Goal: Information Seeking & Learning: Learn about a topic

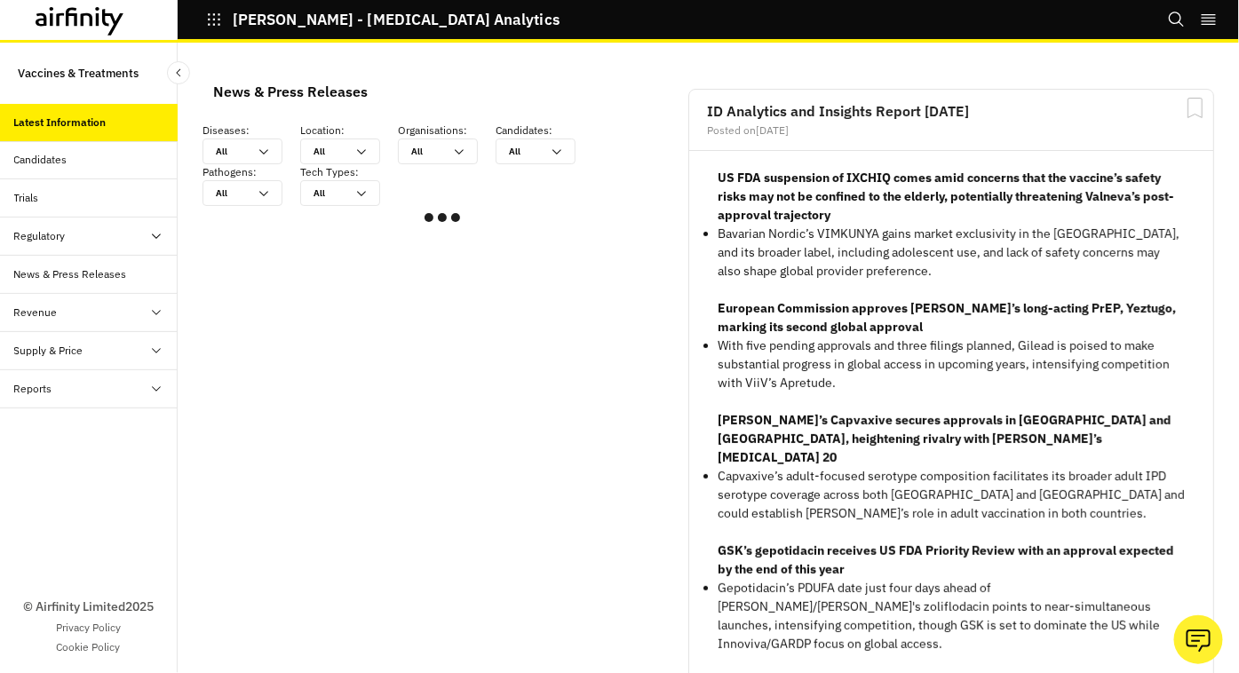
scroll to position [1050, 517]
click at [43, 162] on div "Candidates" at bounding box center [40, 160] width 53 height 16
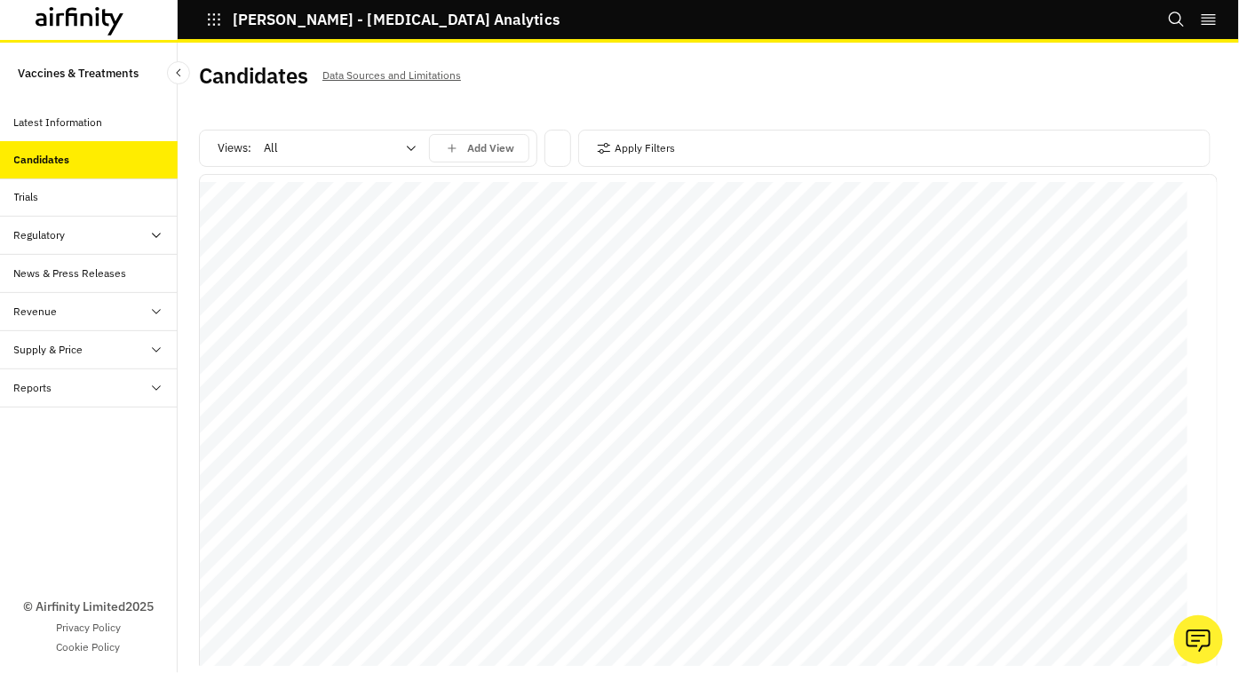
click at [353, 155] on div at bounding box center [329, 148] width 131 height 21
click at [617, 146] on button "Apply Filters" at bounding box center [636, 148] width 78 height 28
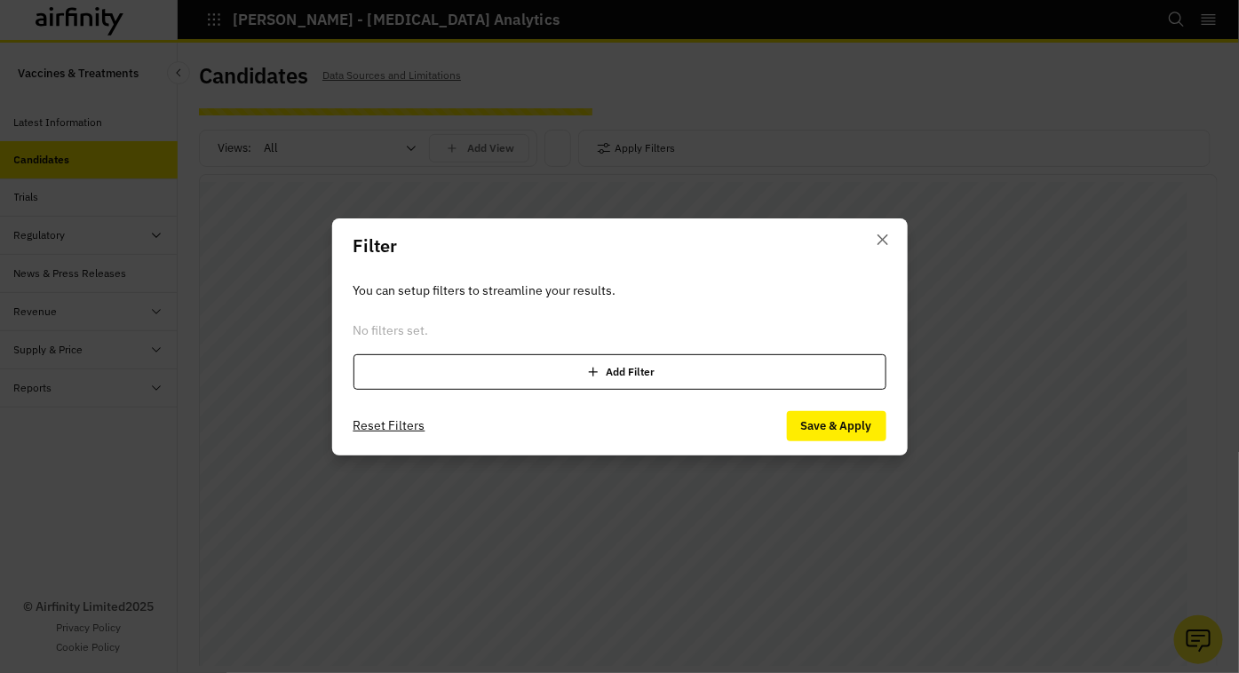
click at [591, 372] on icon at bounding box center [593, 372] width 18 height 18
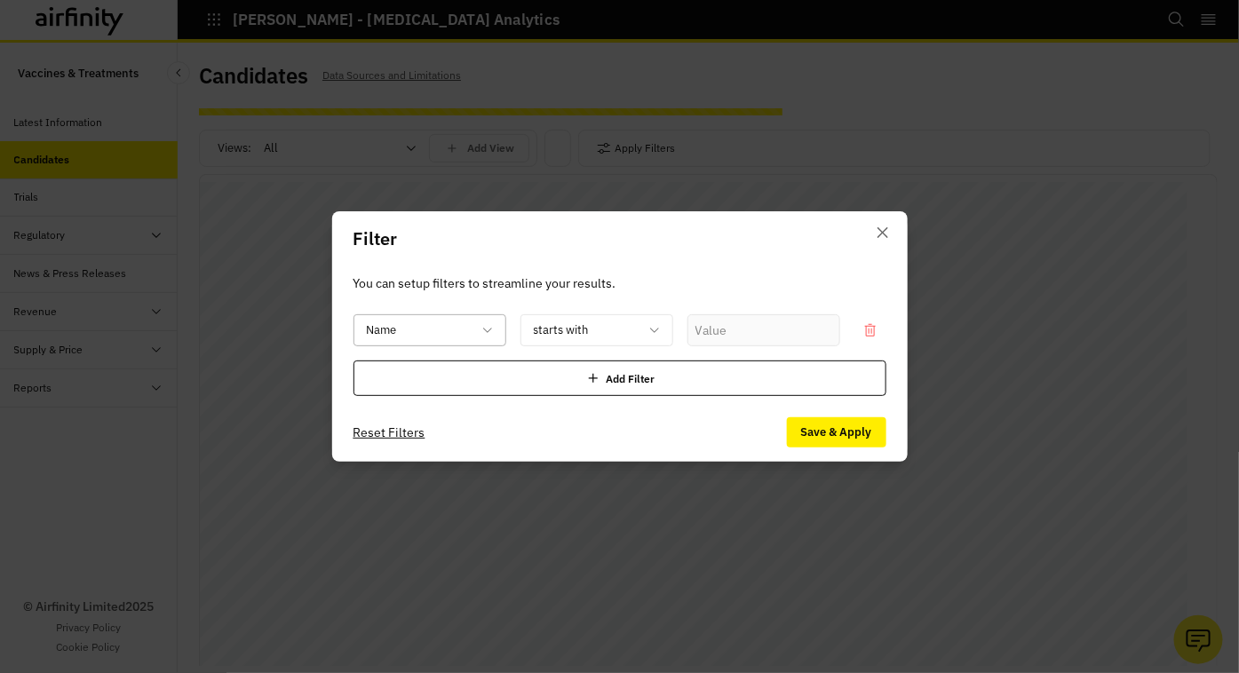
click at [488, 321] on div "Name" at bounding box center [429, 330] width 153 height 32
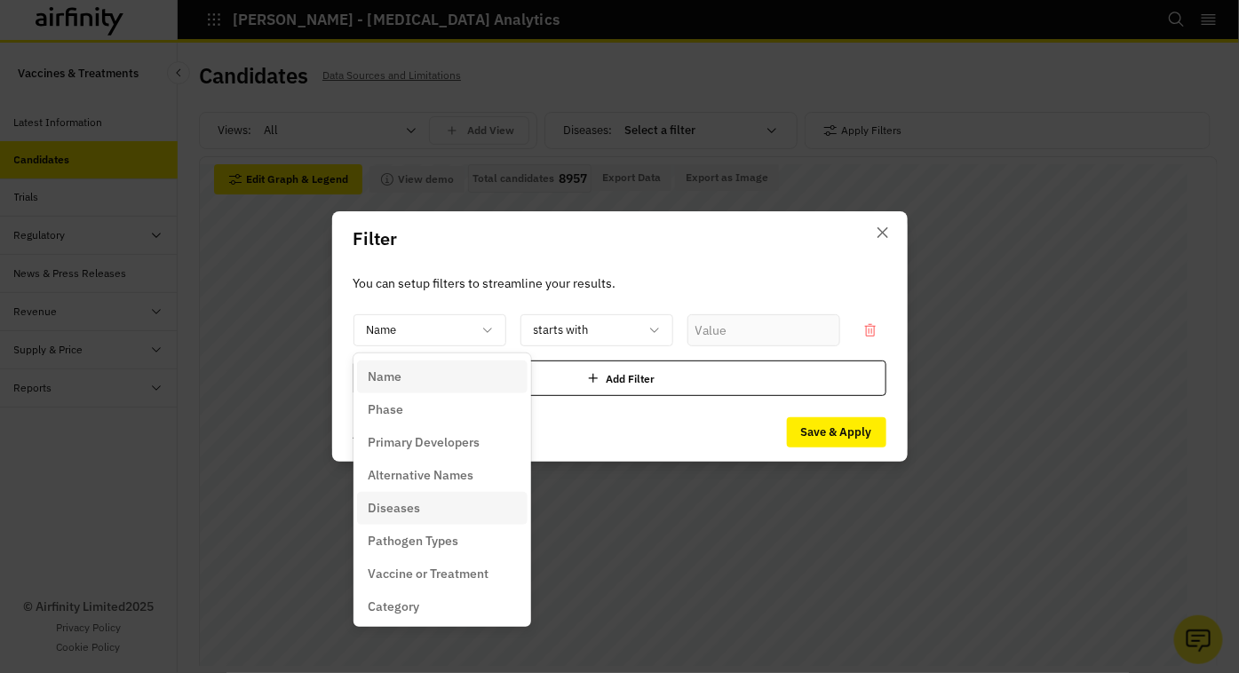
click at [394, 517] on p "Diseases" at bounding box center [394, 508] width 52 height 19
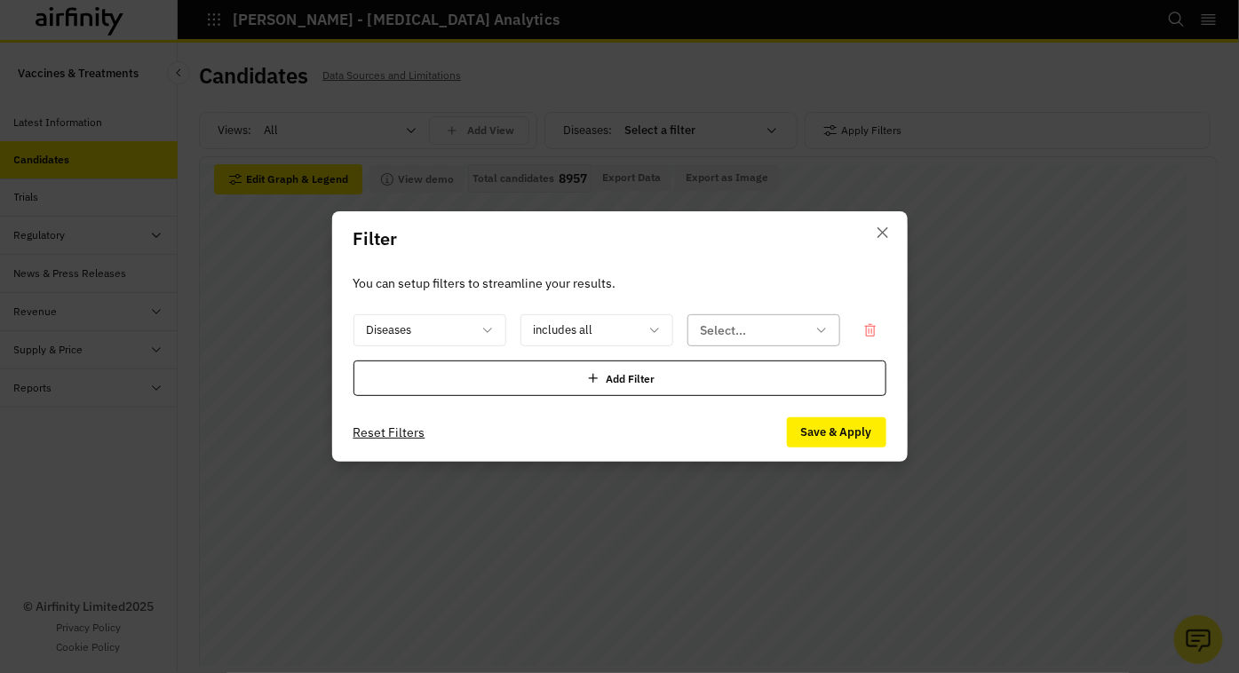
click at [744, 332] on div at bounding box center [753, 331] width 105 height 22
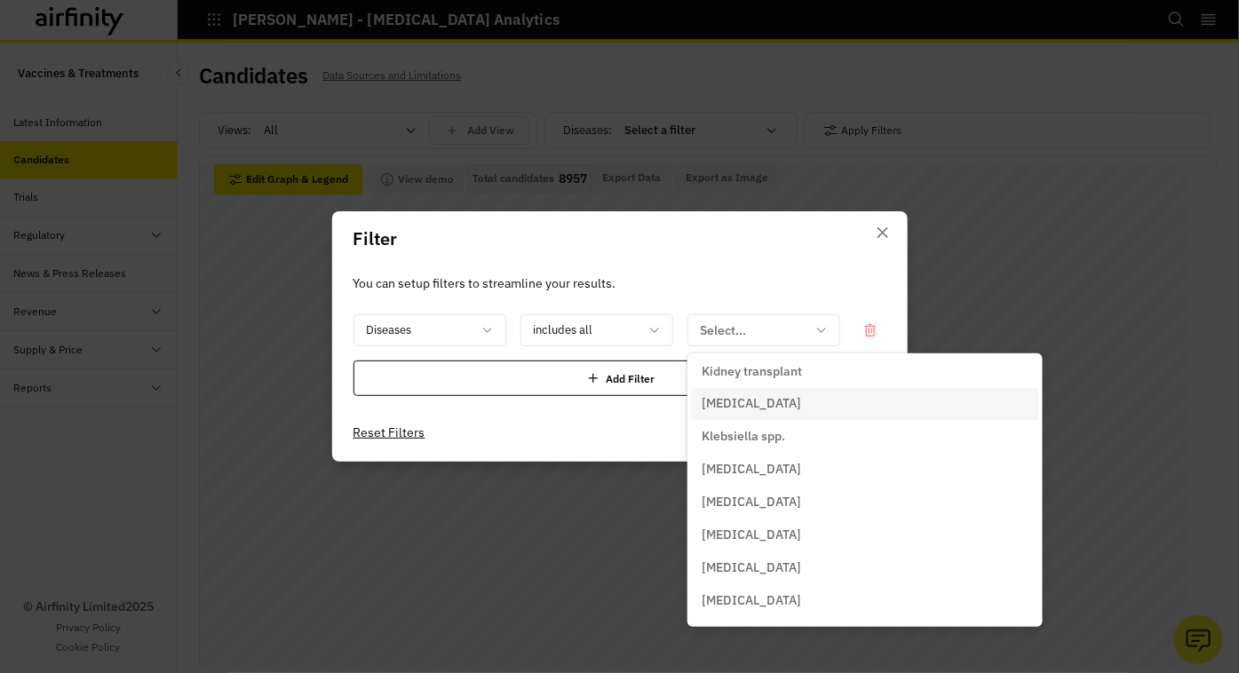
scroll to position [5328, 0]
click at [738, 370] on p "Influenza" at bounding box center [729, 371] width 55 height 19
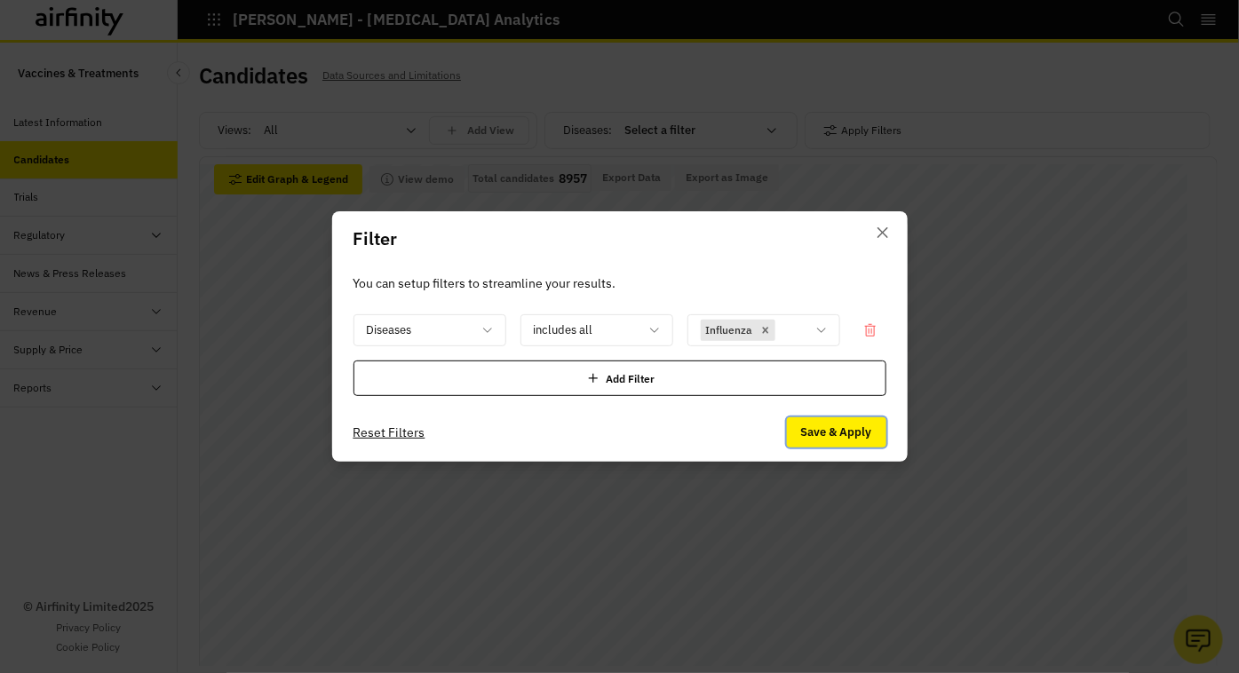
click at [858, 437] on button "Save & Apply" at bounding box center [836, 432] width 99 height 30
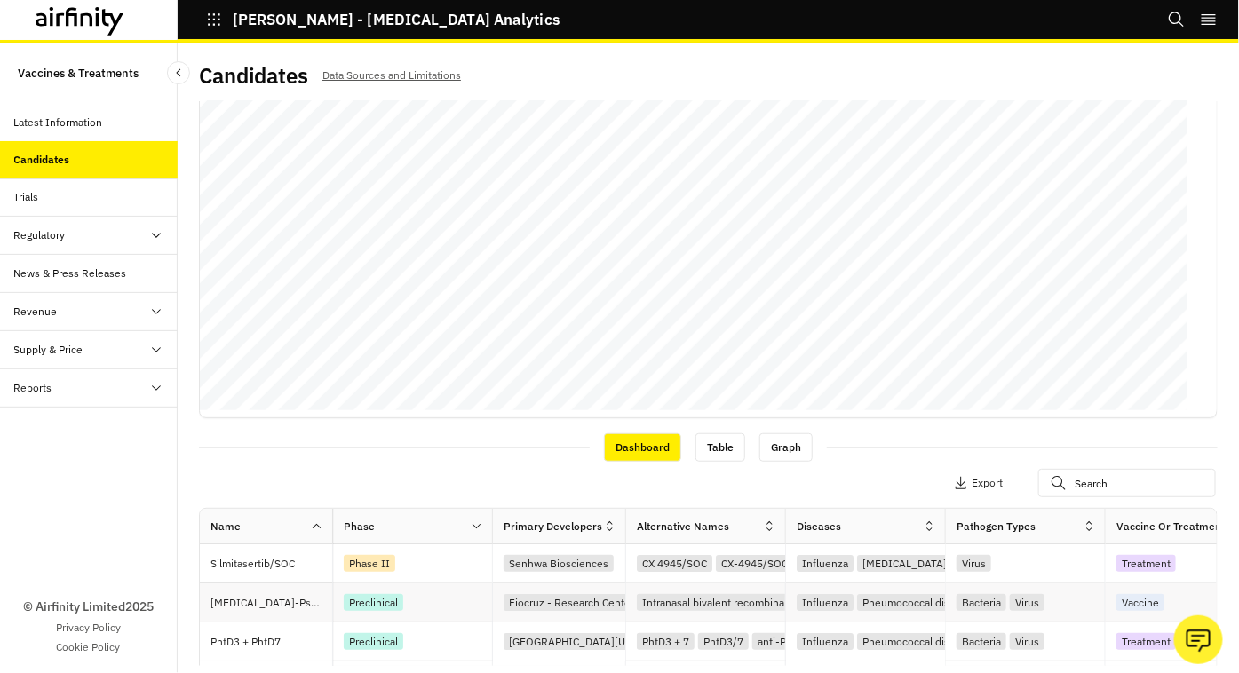
scroll to position [251, 0]
